Goal: Information Seeking & Learning: Learn about a topic

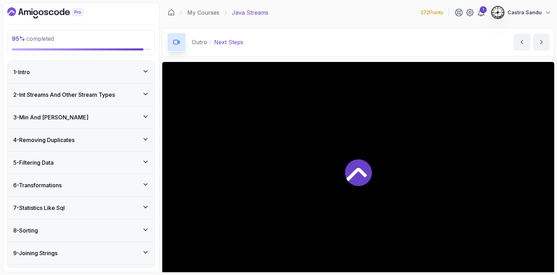
click at [50, 17] on icon "Dashboard" at bounding box center [45, 12] width 76 height 11
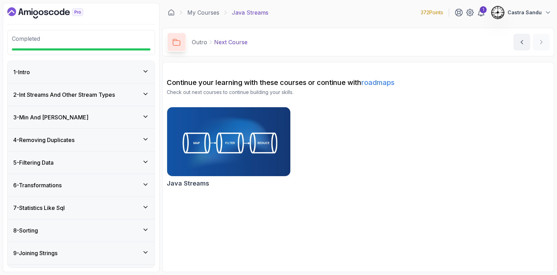
click at [40, 6] on div "Completed 1 - Intro 2 - Int Streams And Other Stream Types 3 - Min And Max 4 - …" at bounding box center [81, 138] width 157 height 270
click at [42, 15] on icon "Dashboard" at bounding box center [45, 12] width 76 height 11
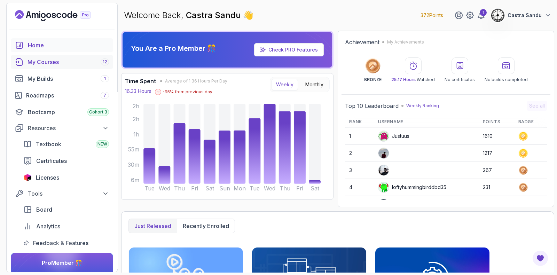
click at [44, 59] on div "My Courses 12" at bounding box center [69, 62] width 82 height 8
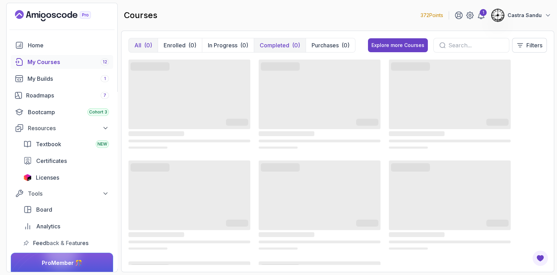
click at [288, 45] on button "Completed (0)" at bounding box center [280, 45] width 52 height 14
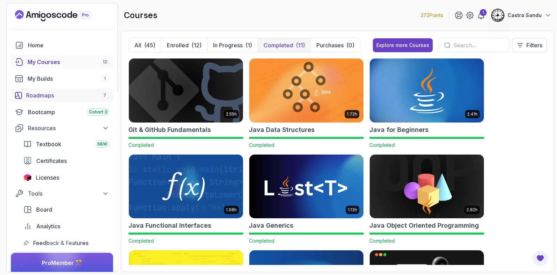
click at [55, 101] on link "Roadmaps 7" at bounding box center [62, 95] width 102 height 14
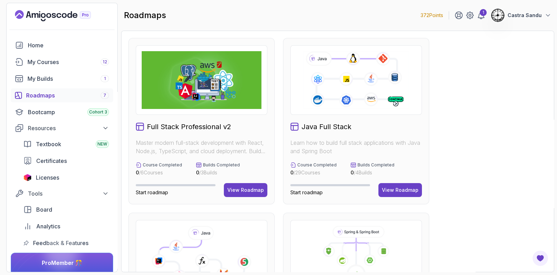
scroll to position [174, 0]
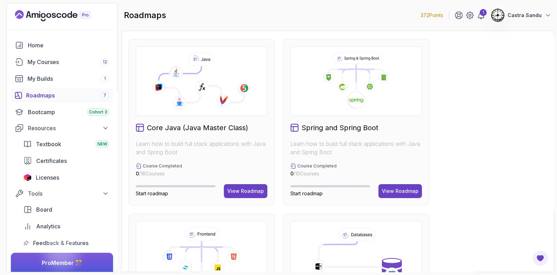
click at [281, 109] on div "Full Stack Professional v2 Master modern full-stack development with React, Nod…" at bounding box center [338, 209] width 419 height 691
click at [249, 189] on div "View Roadmap" at bounding box center [245, 191] width 37 height 7
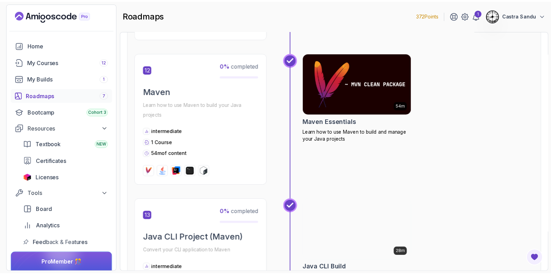
scroll to position [1747, 0]
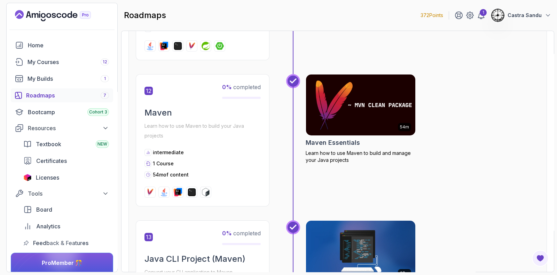
click at [335, 83] on img at bounding box center [360, 105] width 115 height 64
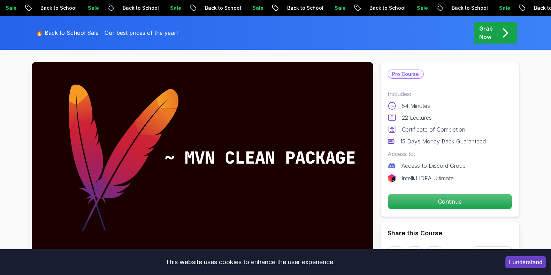
scroll to position [43, 0]
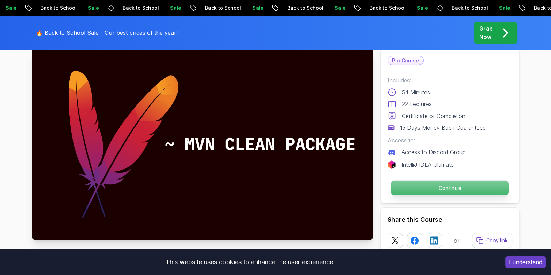
click at [410, 187] on p "Continue" at bounding box center [449, 188] width 118 height 15
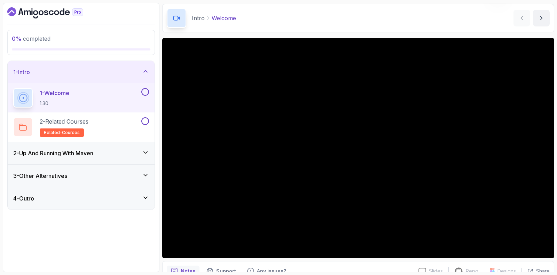
scroll to position [28, 0]
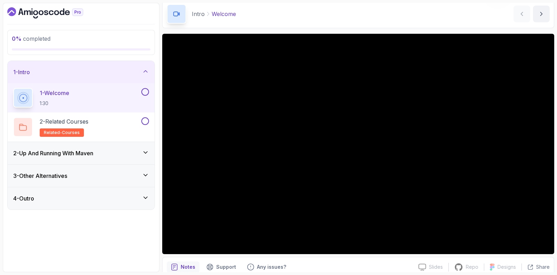
click at [77, 152] on h3 "2 - Up And Running With [PERSON_NAME]" at bounding box center [53, 153] width 80 height 8
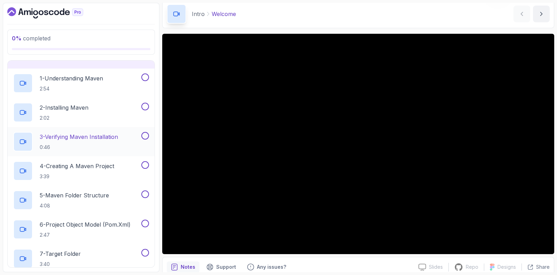
scroll to position [0, 0]
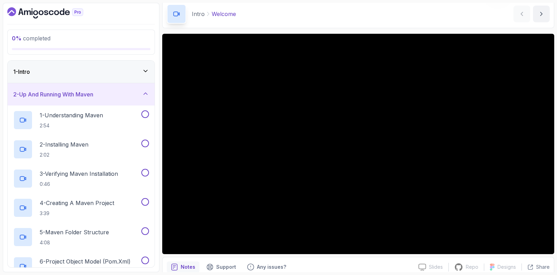
click at [52, 91] on h3 "2 - Up And Running With [PERSON_NAME]" at bounding box center [53, 94] width 80 height 8
